Goal: Information Seeking & Learning: Learn about a topic

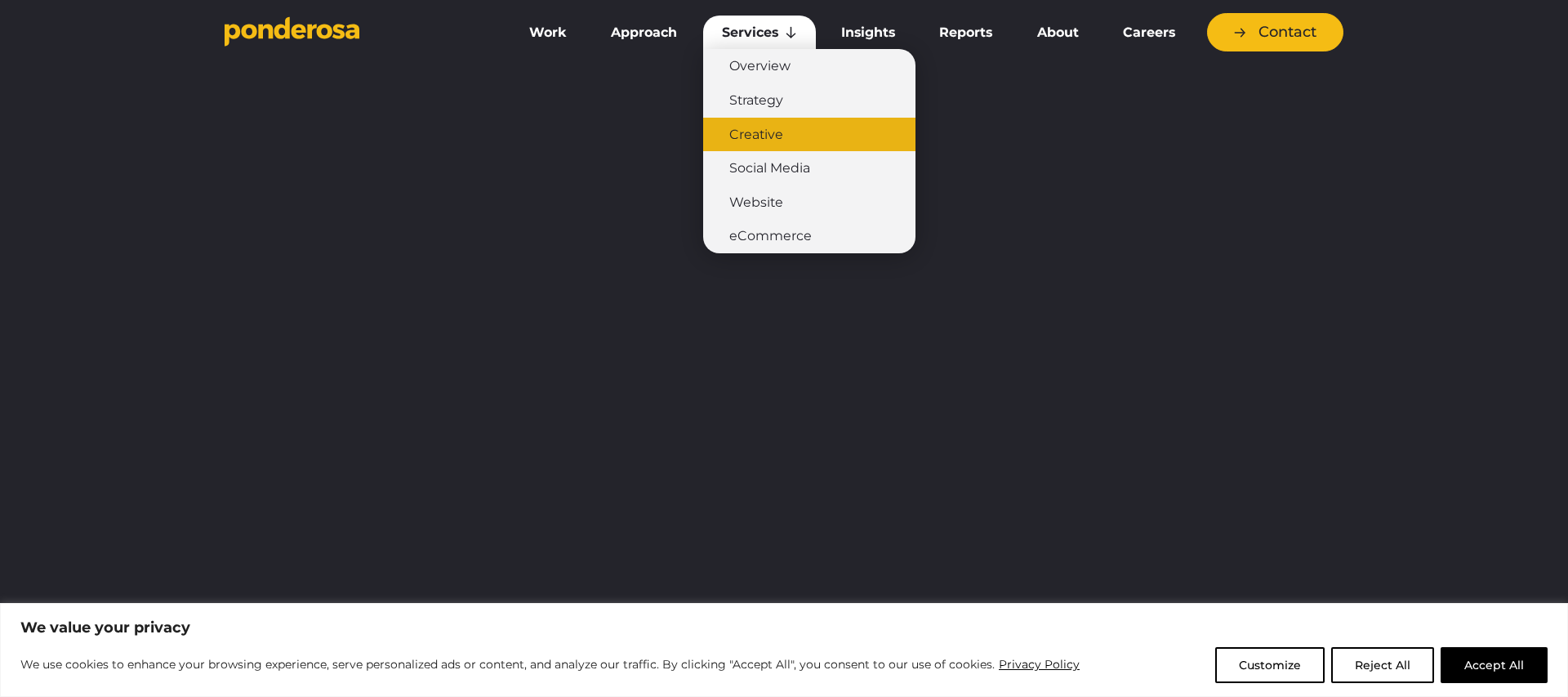
click at [752, 130] on link "Creative" at bounding box center [809, 134] width 212 height 34
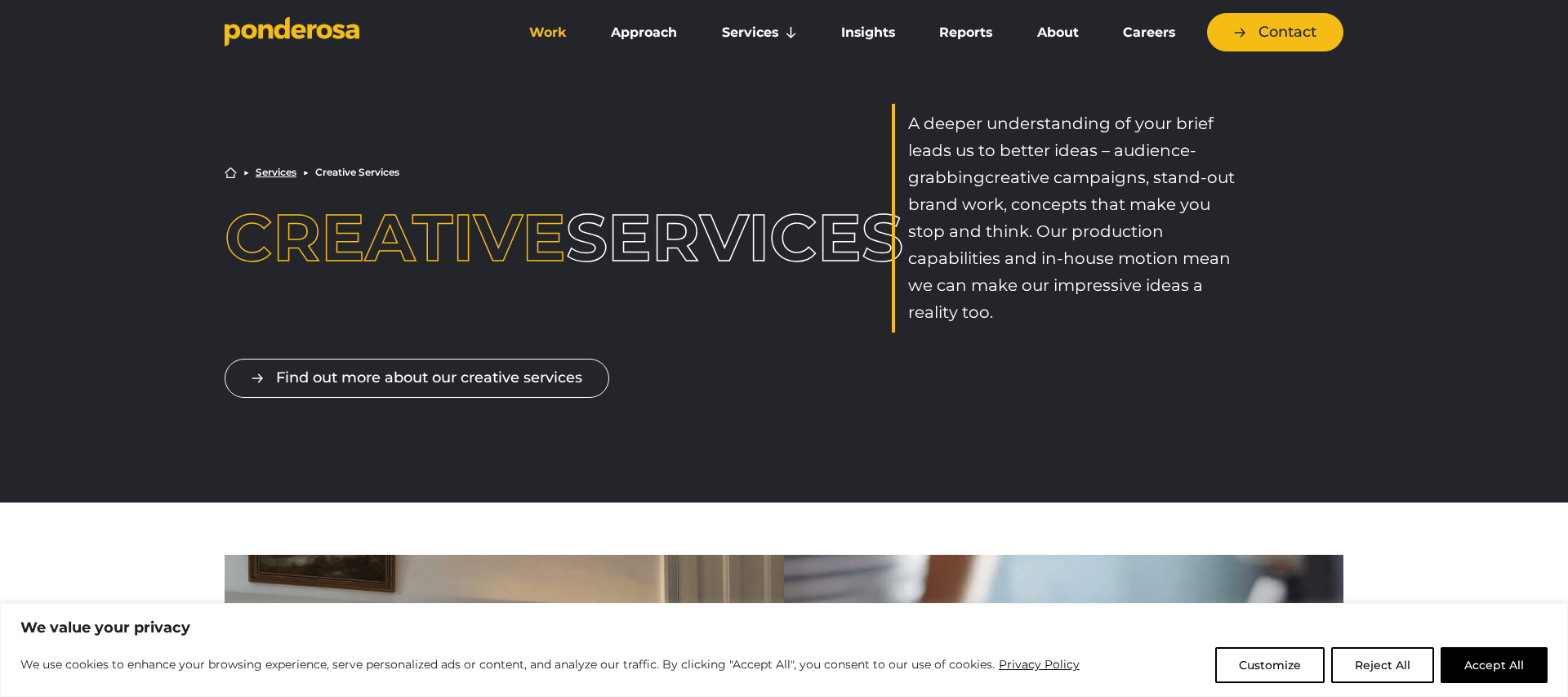
click at [531, 30] on link "Work" at bounding box center [548, 33] width 75 height 34
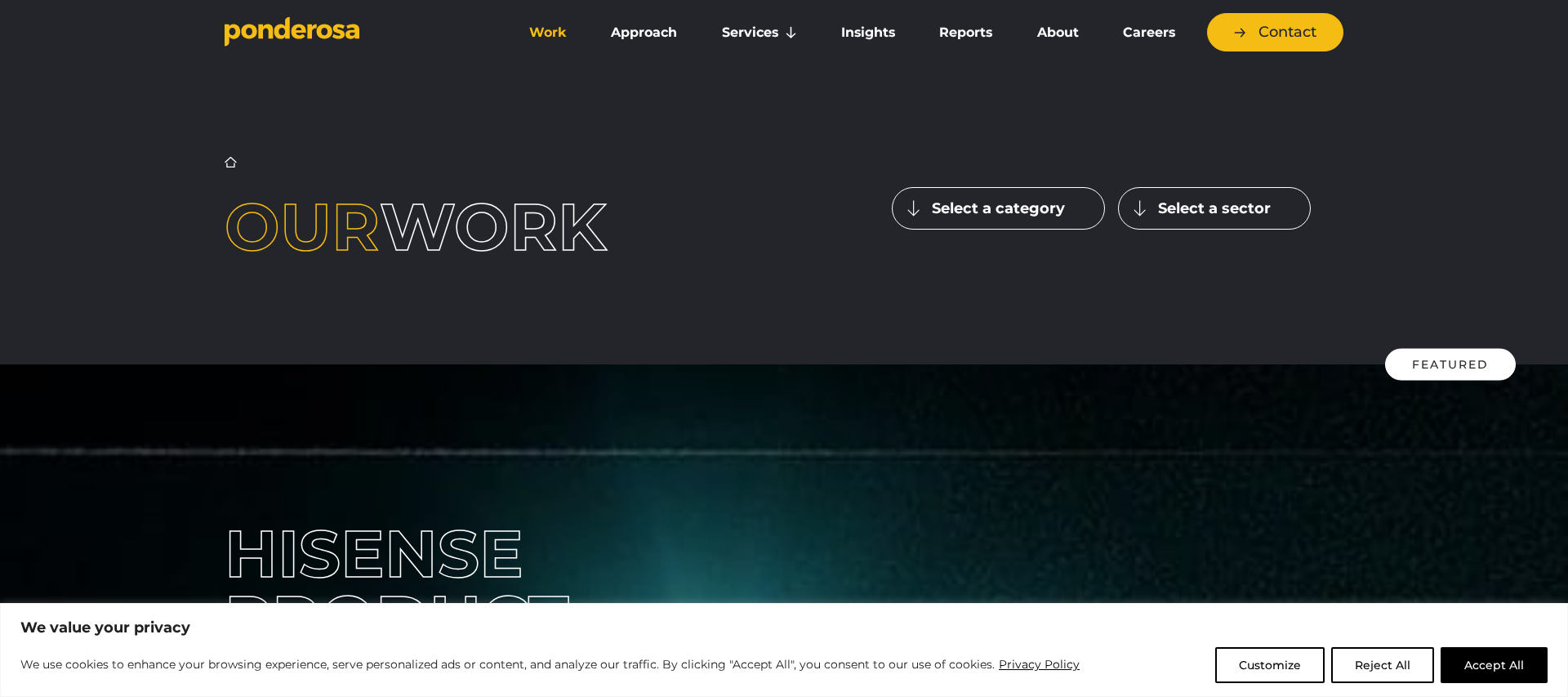
click at [914, 205] on button "Select a category" at bounding box center [999, 208] width 213 height 43
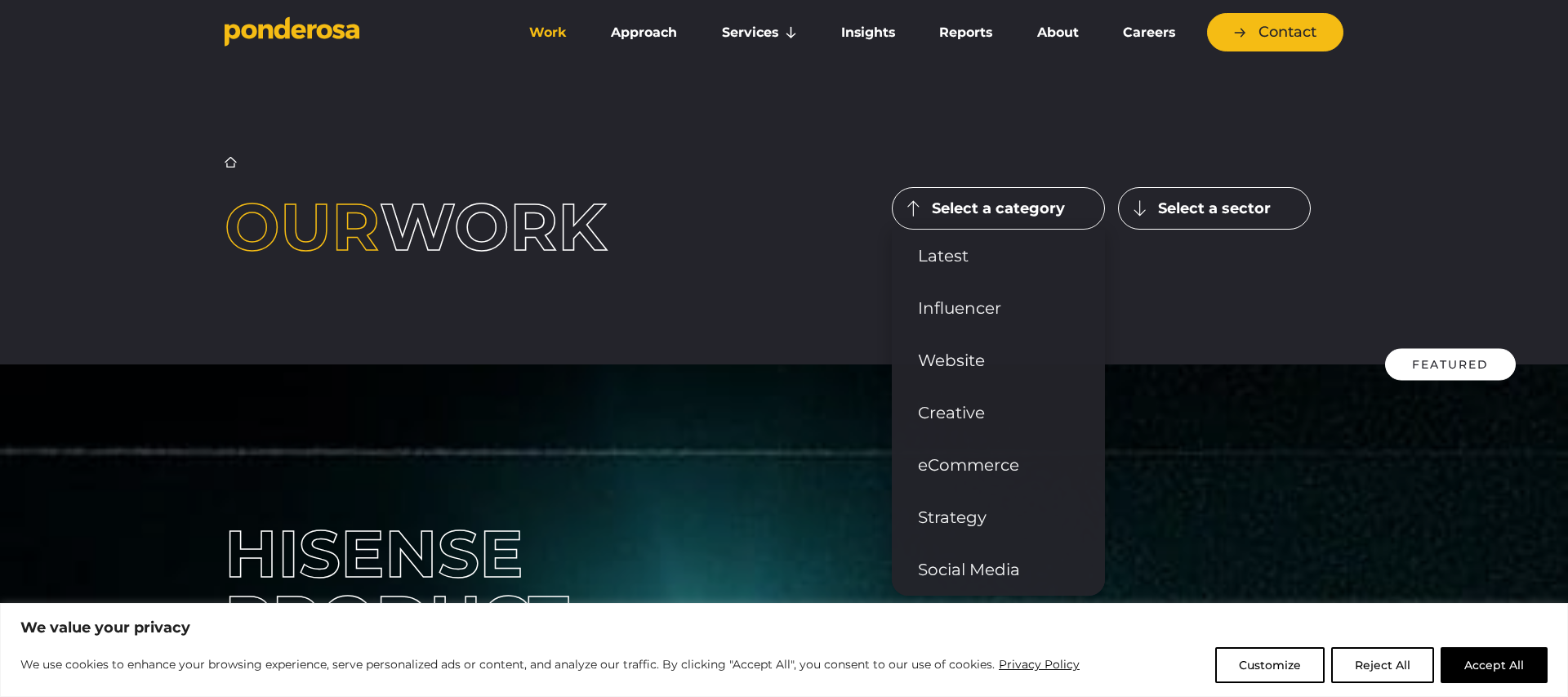
click at [1140, 207] on button "Select a sector" at bounding box center [1214, 208] width 193 height 43
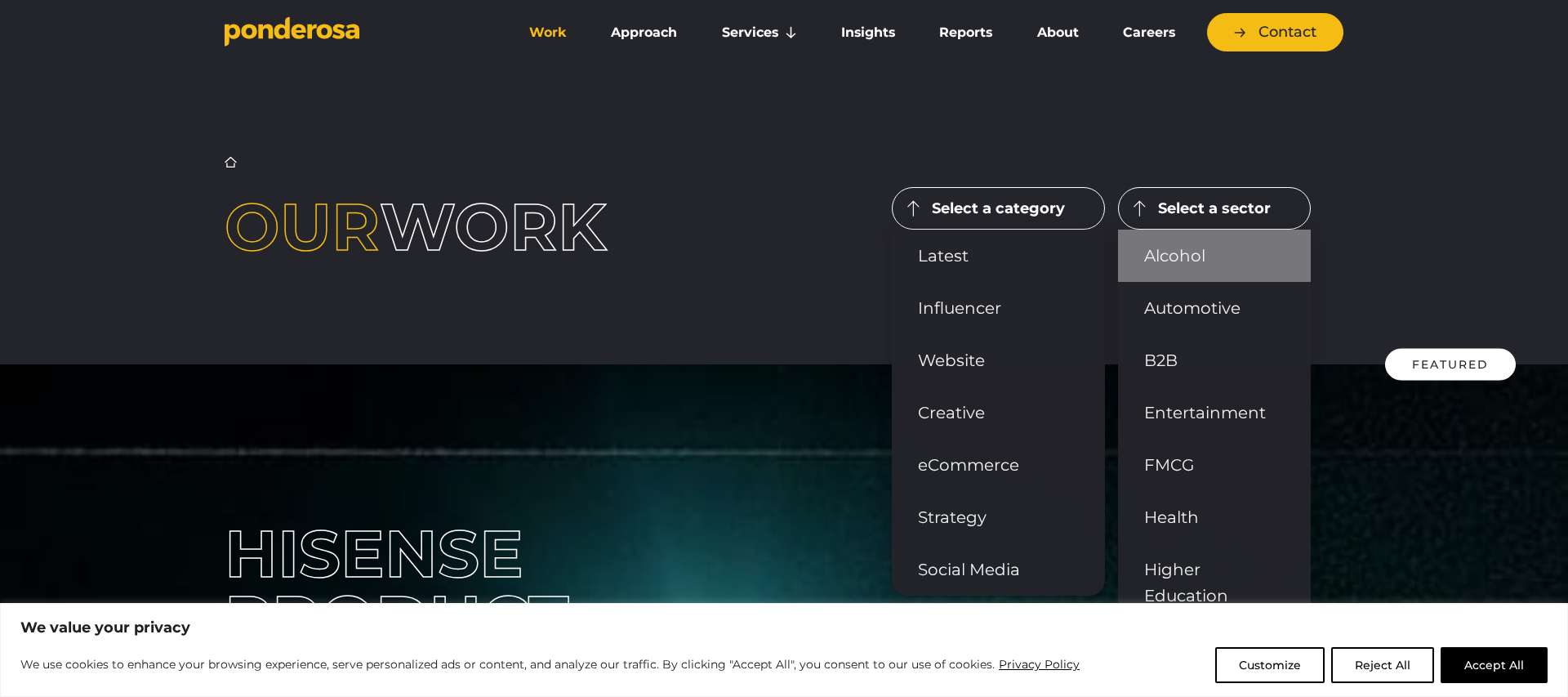
click at [1195, 257] on link "Alcohol" at bounding box center [1214, 256] width 193 height 52
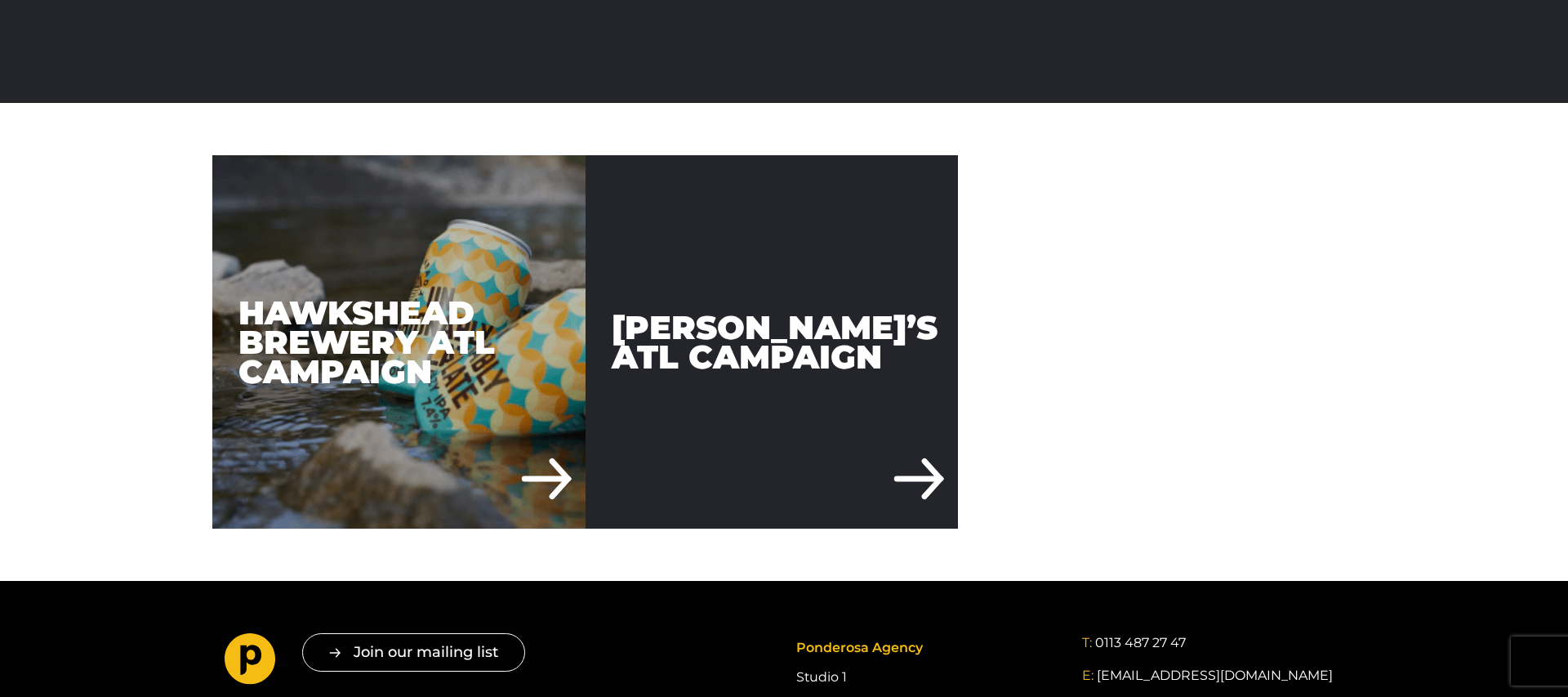
scroll to position [330, 0]
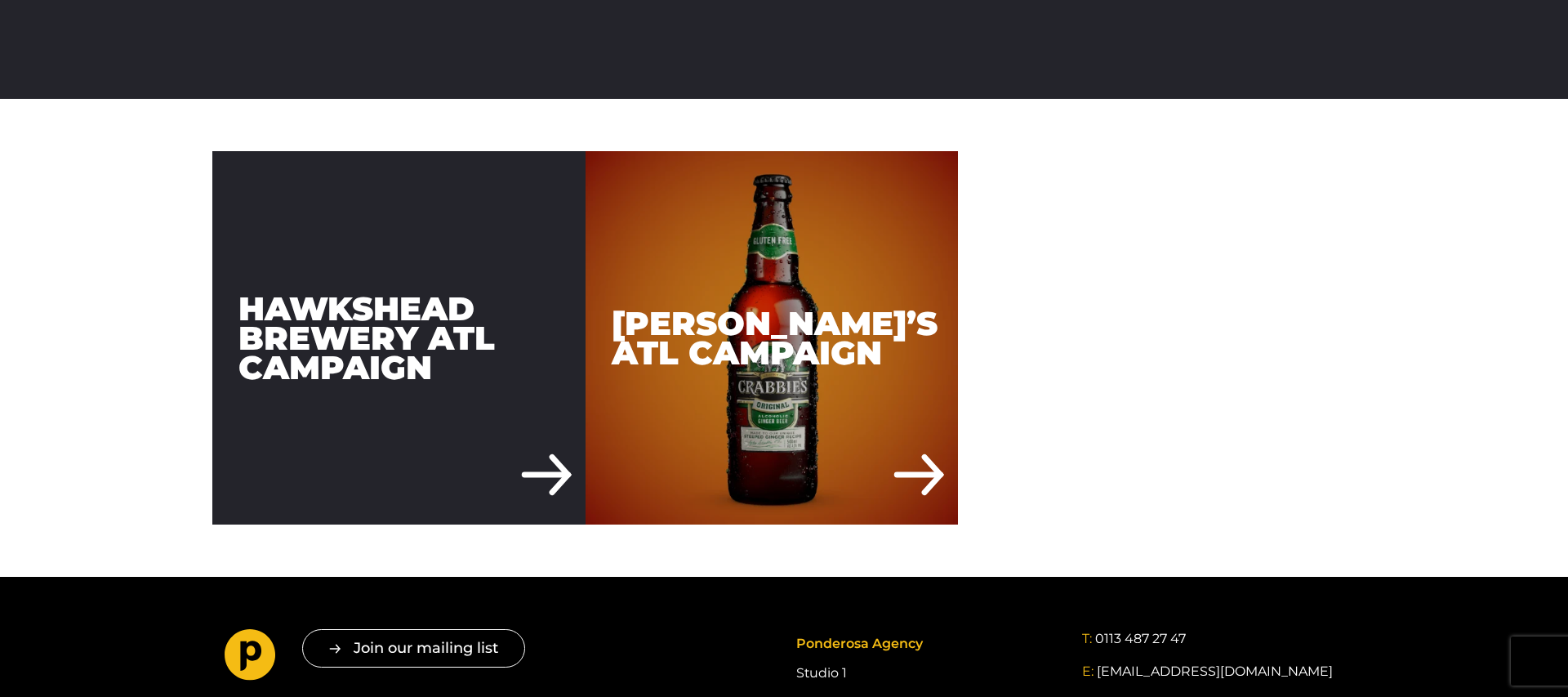
click at [353, 319] on div "Hawkshead Brewery ATL Campaign" at bounding box center [399, 337] width 373 height 373
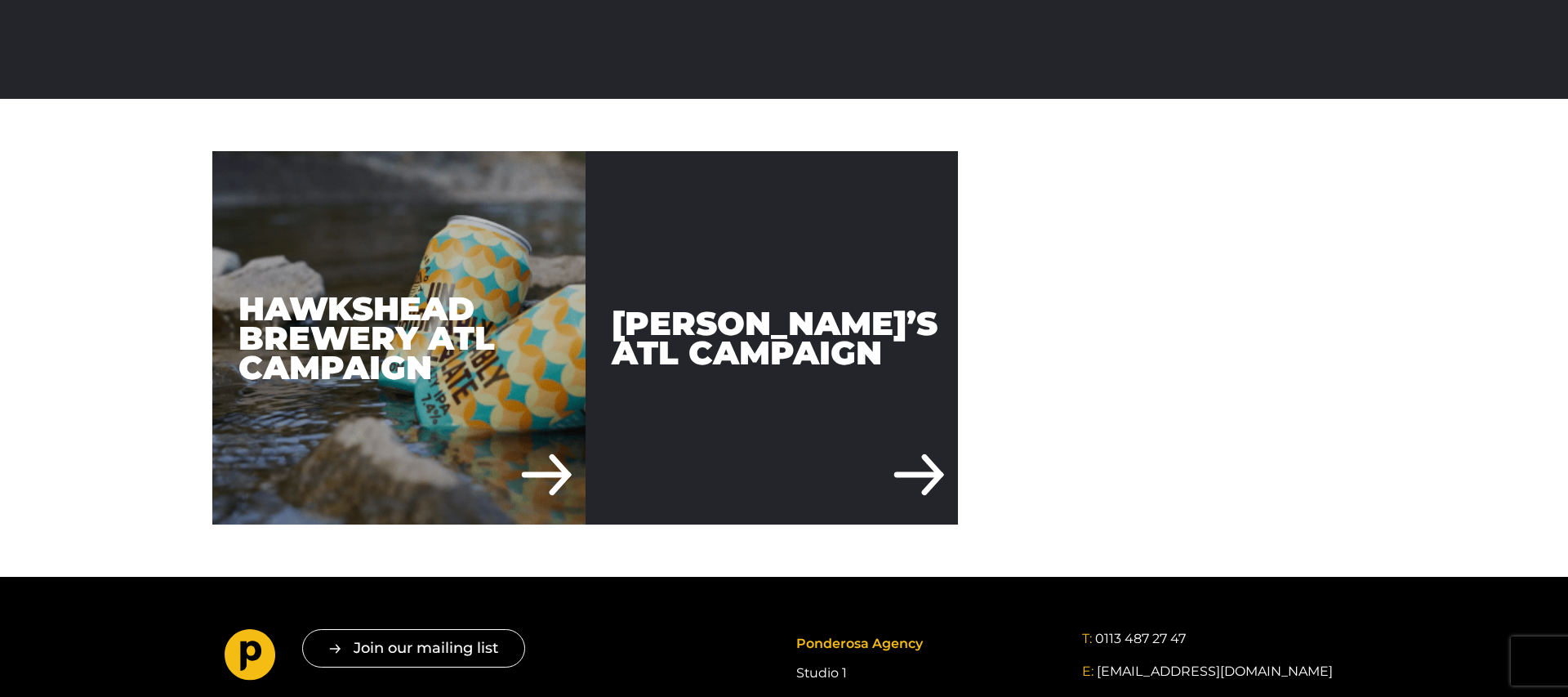
click at [785, 353] on div "Crabbie’s ATL Campaign" at bounding box center [772, 337] width 373 height 373
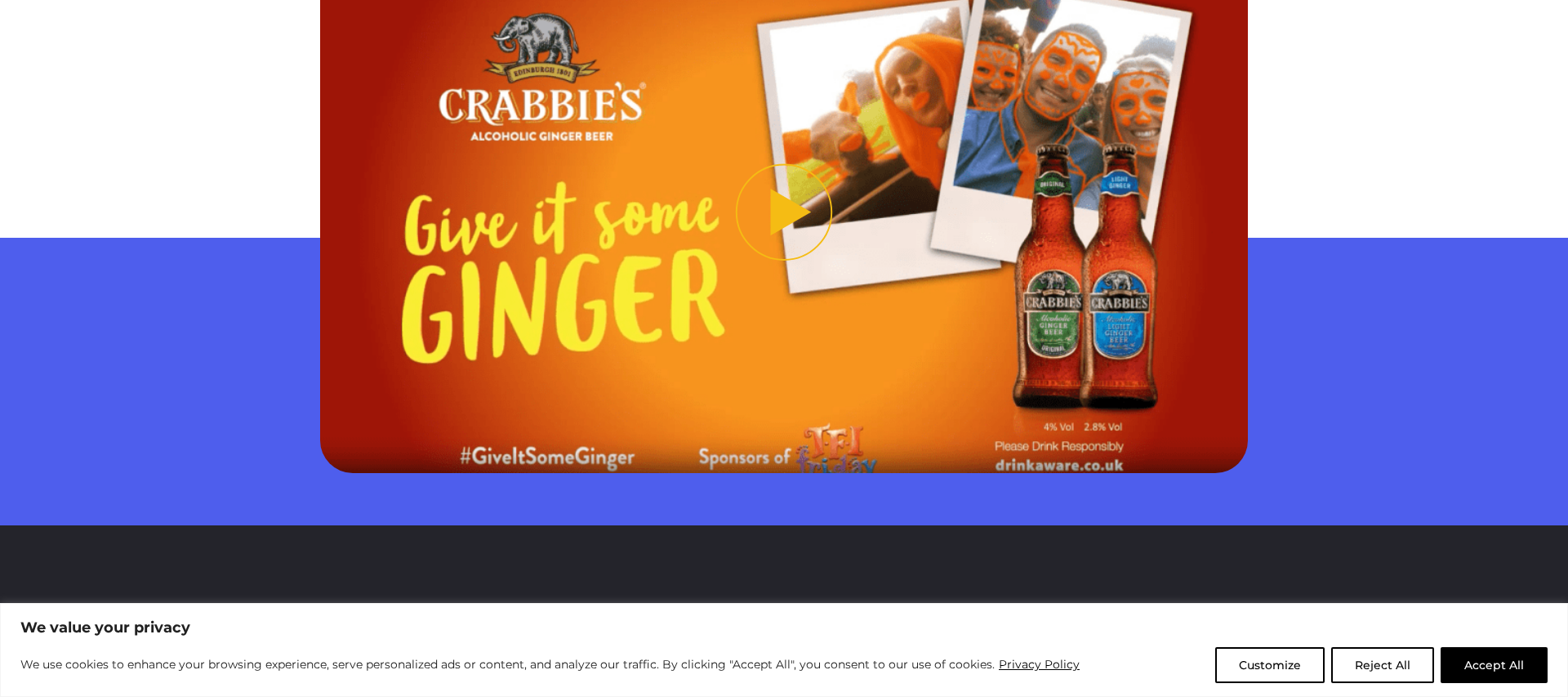
scroll to position [3192, 0]
